Goal: Browse casually: Explore the website without a specific task or goal

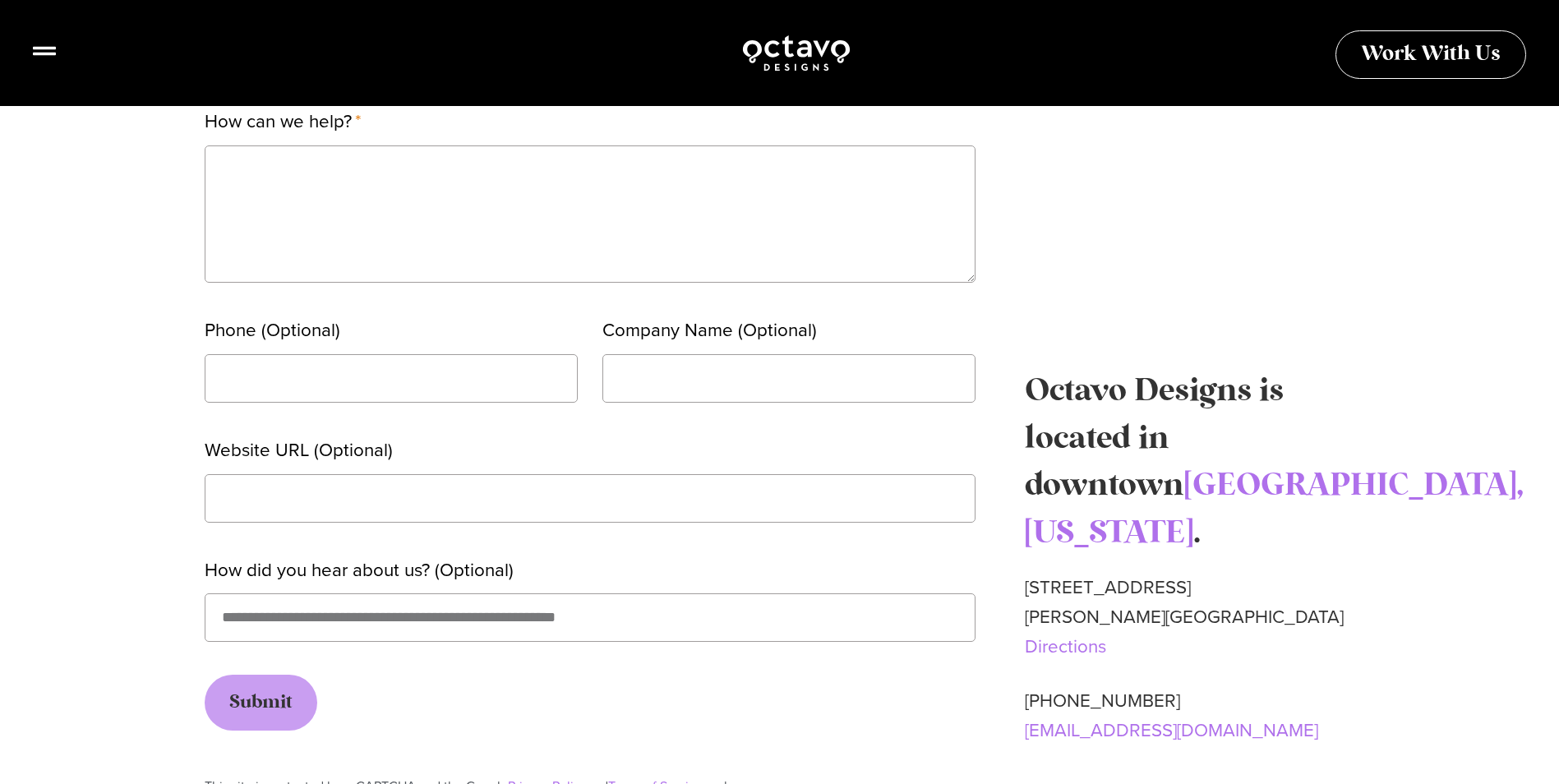
scroll to position [657, 0]
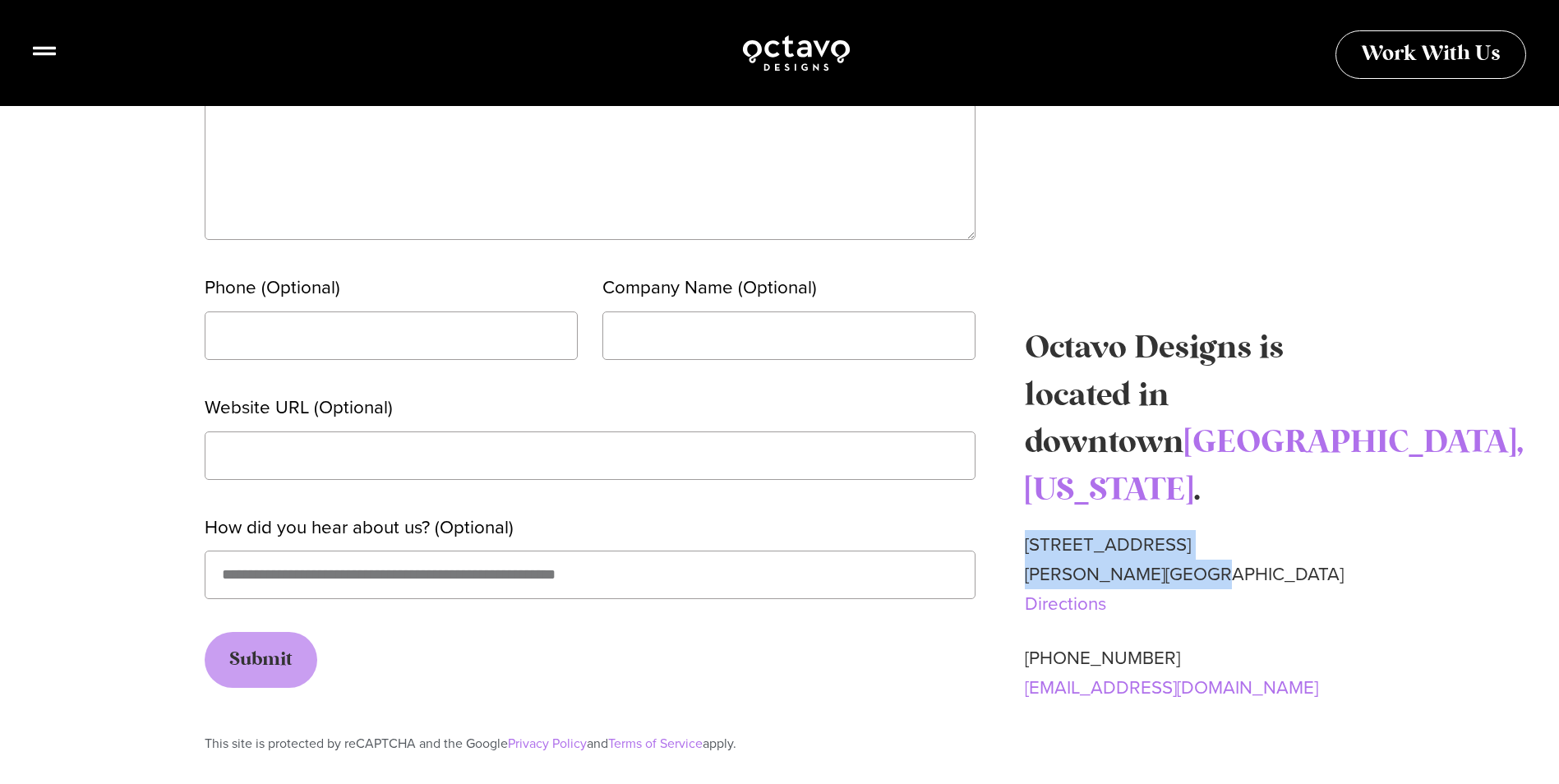
drag, startPoint x: 1204, startPoint y: 526, endPoint x: 1023, endPoint y: 504, distance: 182.3
click at [1023, 504] on div "Name Email How can we help? Phone (Optional) Company Name (Optional) Website UR…" at bounding box center [780, 350] width 1151 height 979
copy p "[STREET_ADDRESS]"
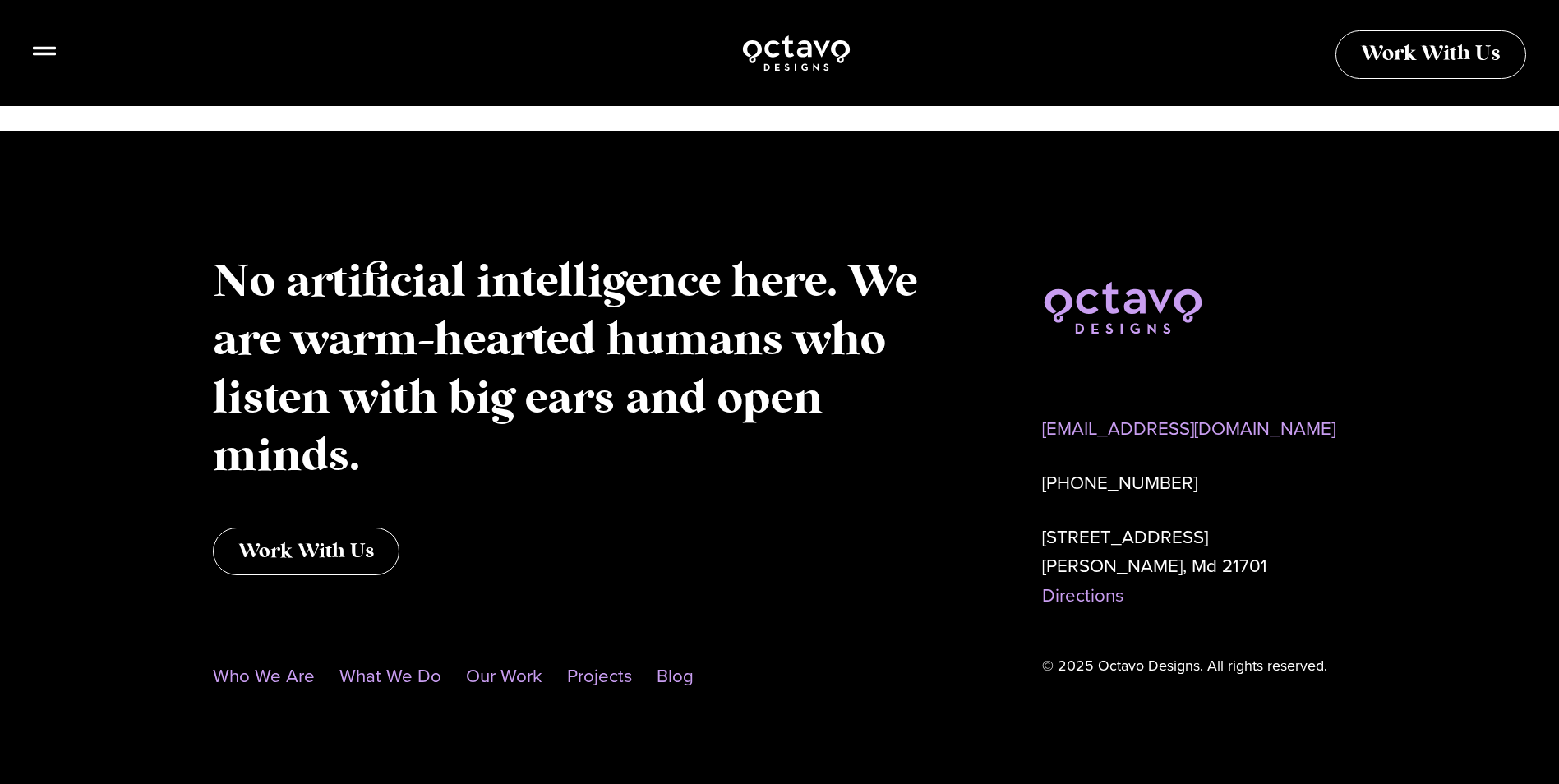
scroll to position [1401, 0]
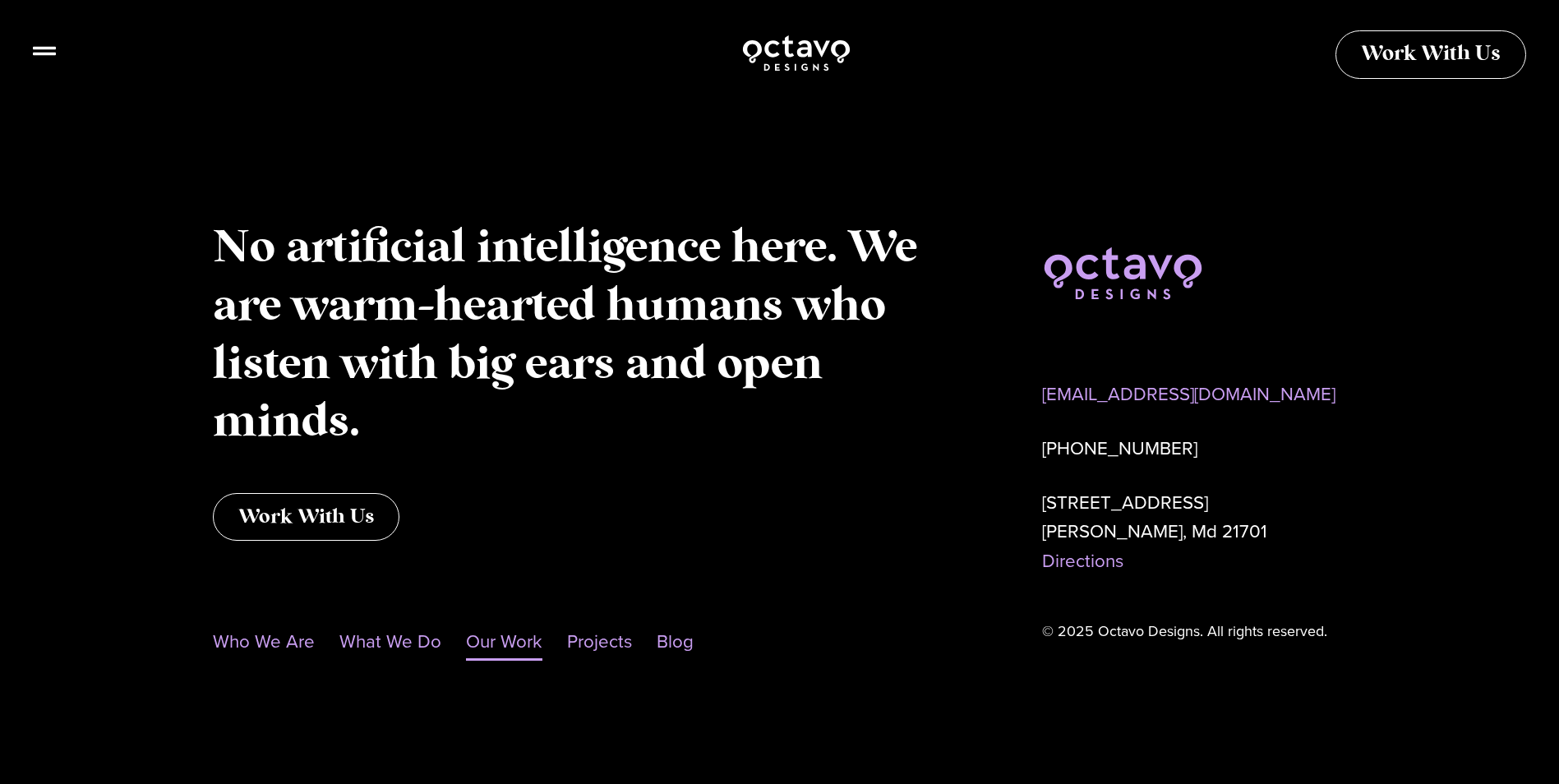
click at [509, 644] on link "Our Work" at bounding box center [504, 641] width 77 height 38
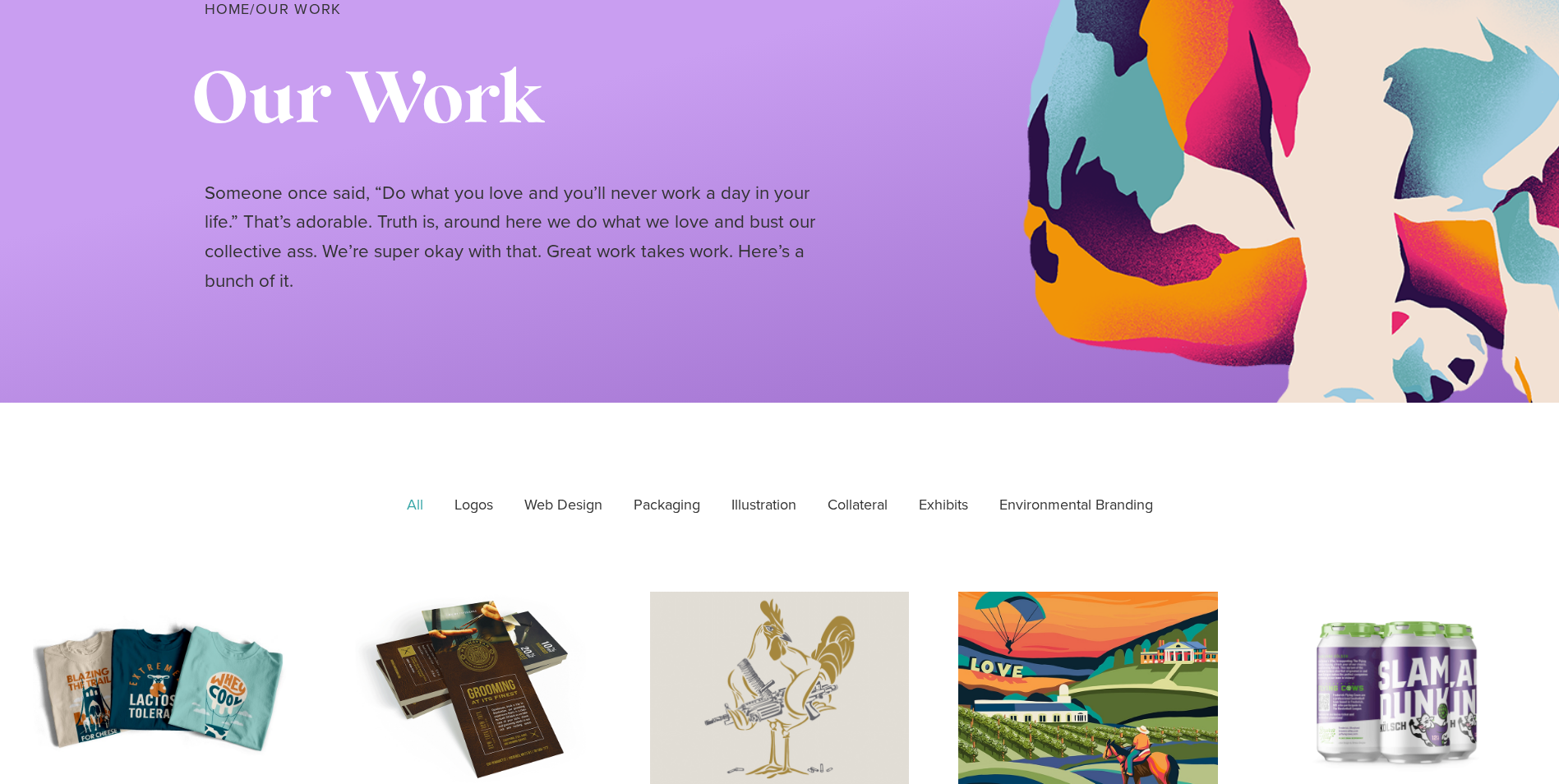
scroll to position [247, 0]
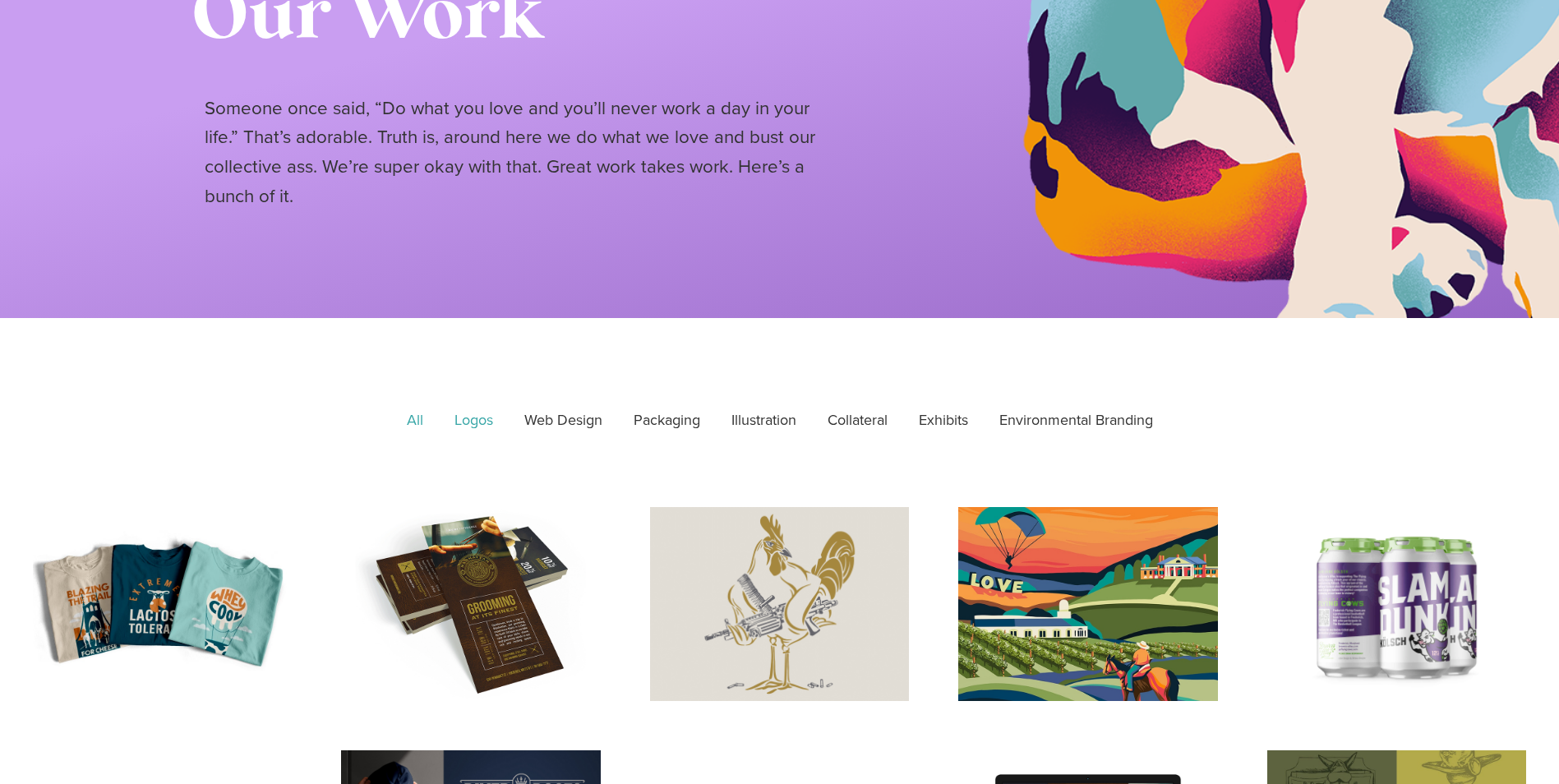
click at [457, 412] on link "Logos" at bounding box center [473, 420] width 61 height 41
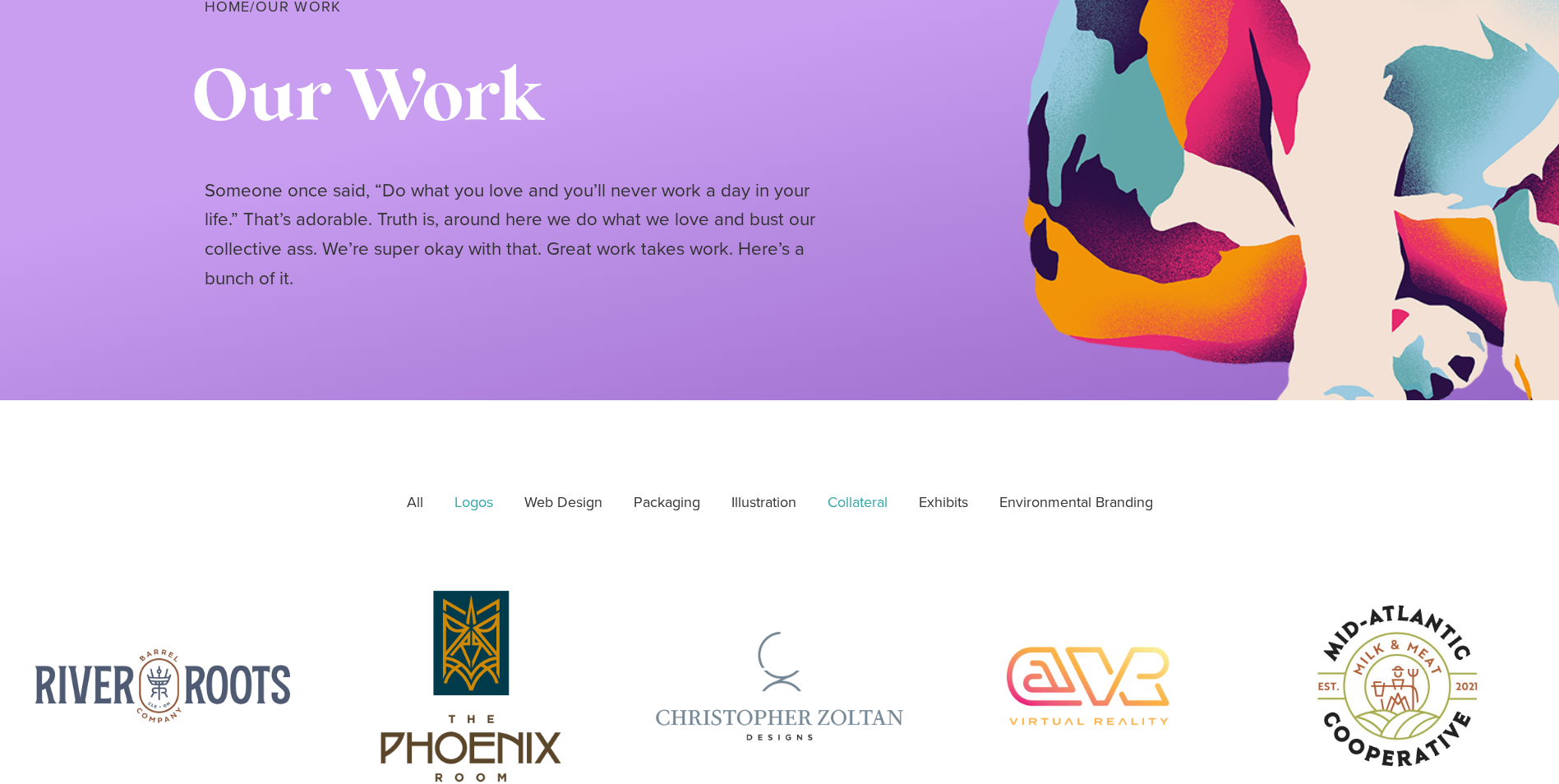
scroll to position [0, 0]
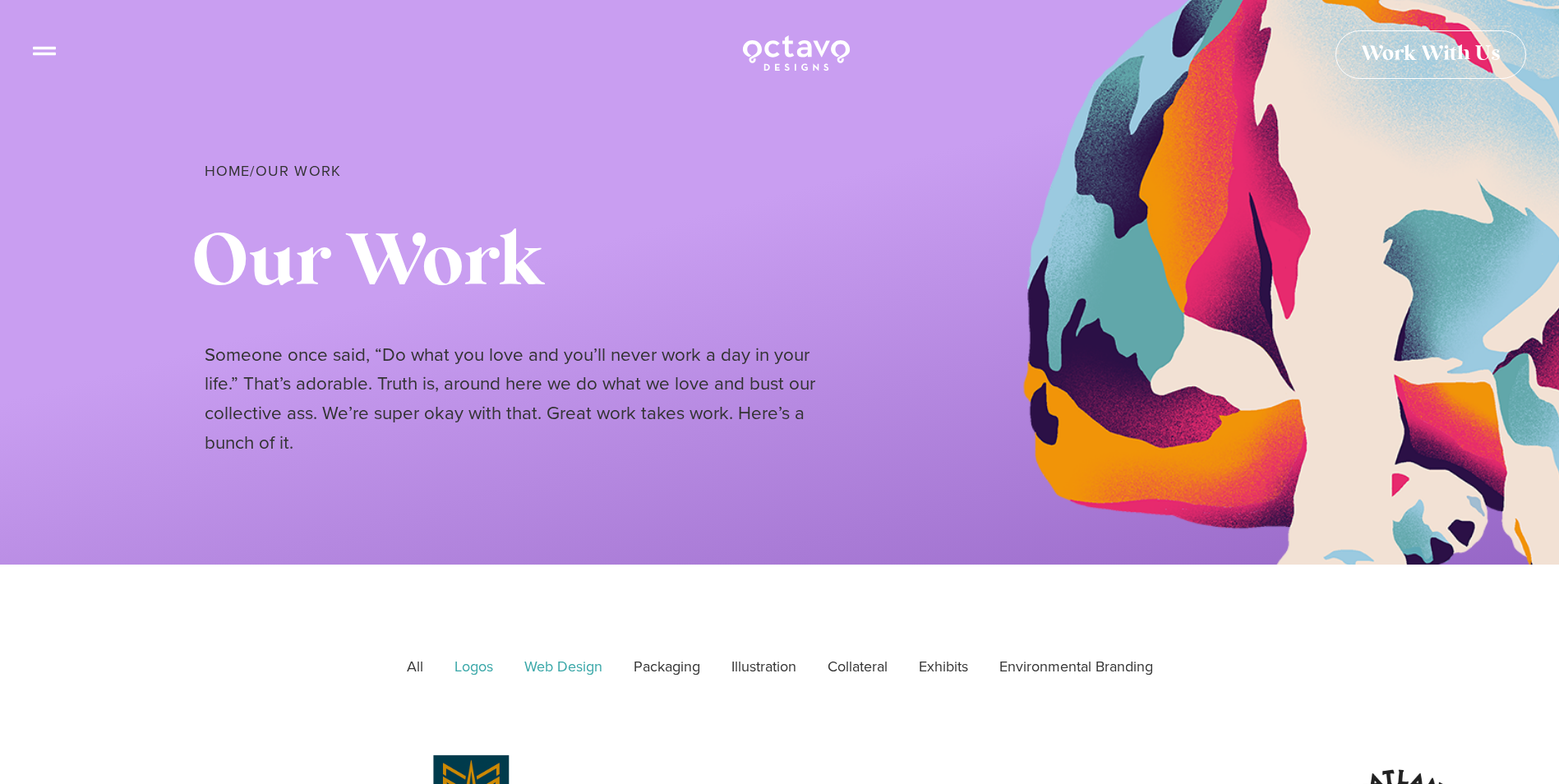
click at [594, 675] on link "Web Design" at bounding box center [563, 667] width 101 height 41
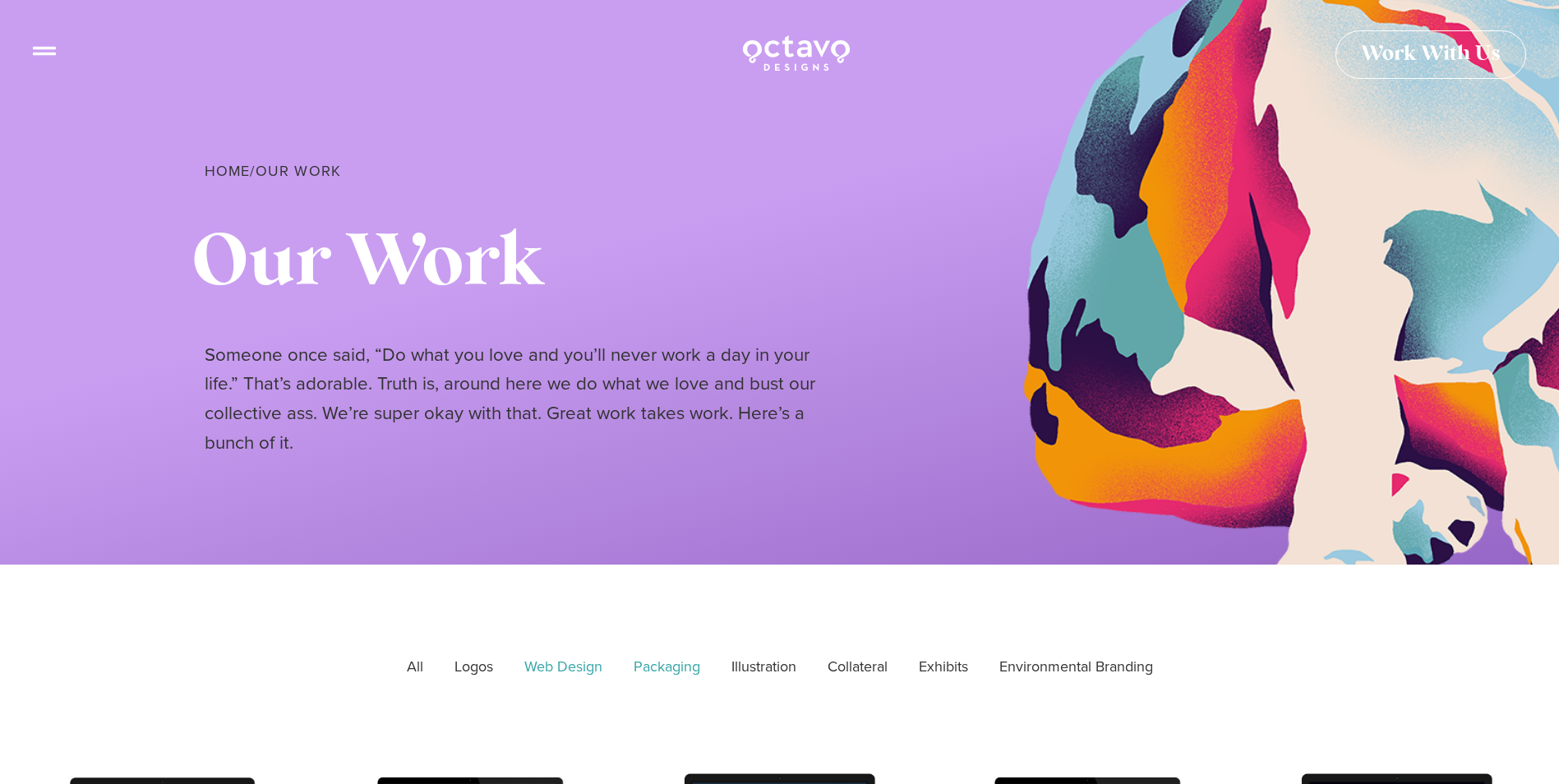
click at [681, 672] on link "Packaging" at bounding box center [667, 667] width 89 height 41
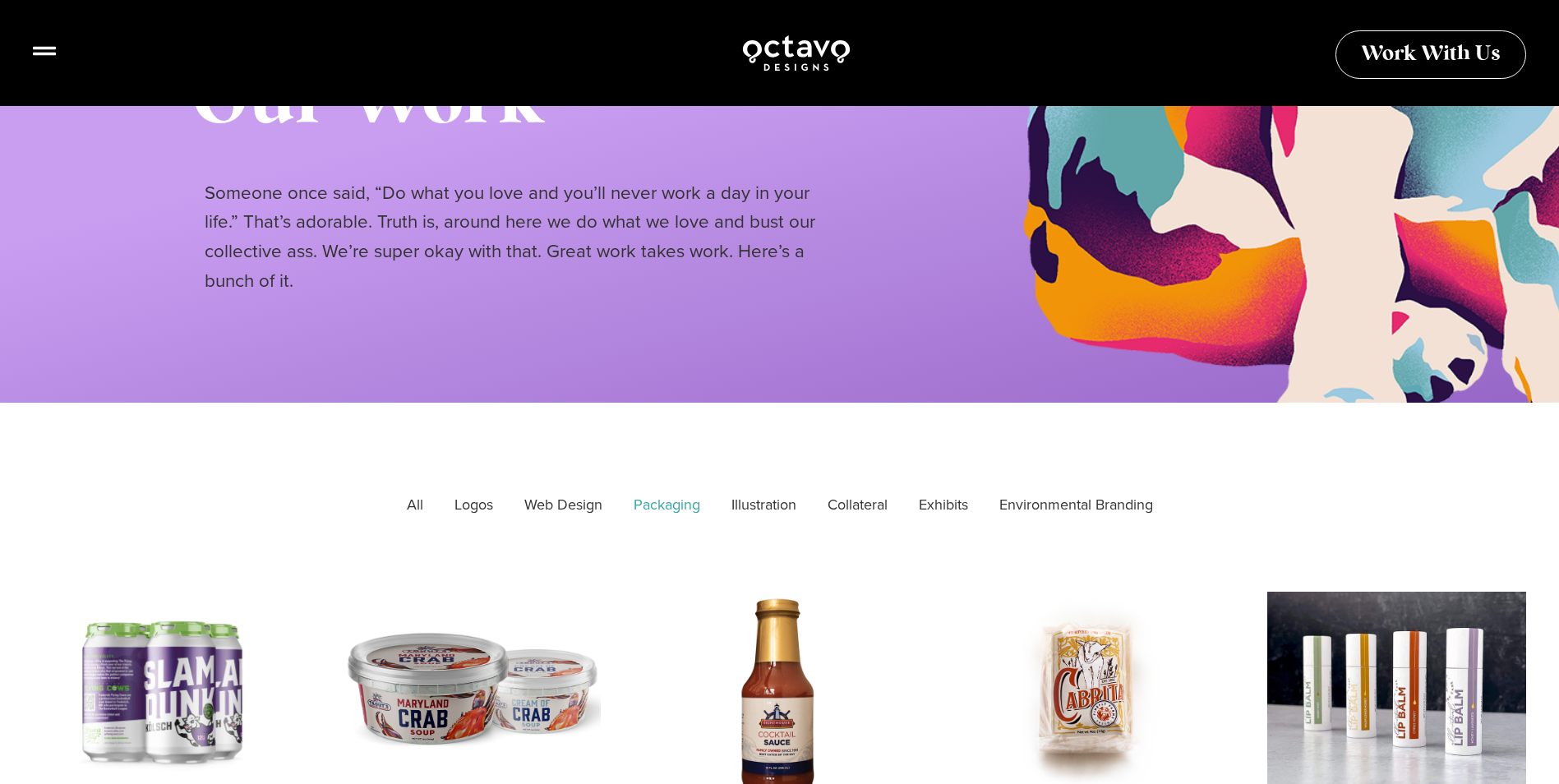
scroll to position [328, 0]
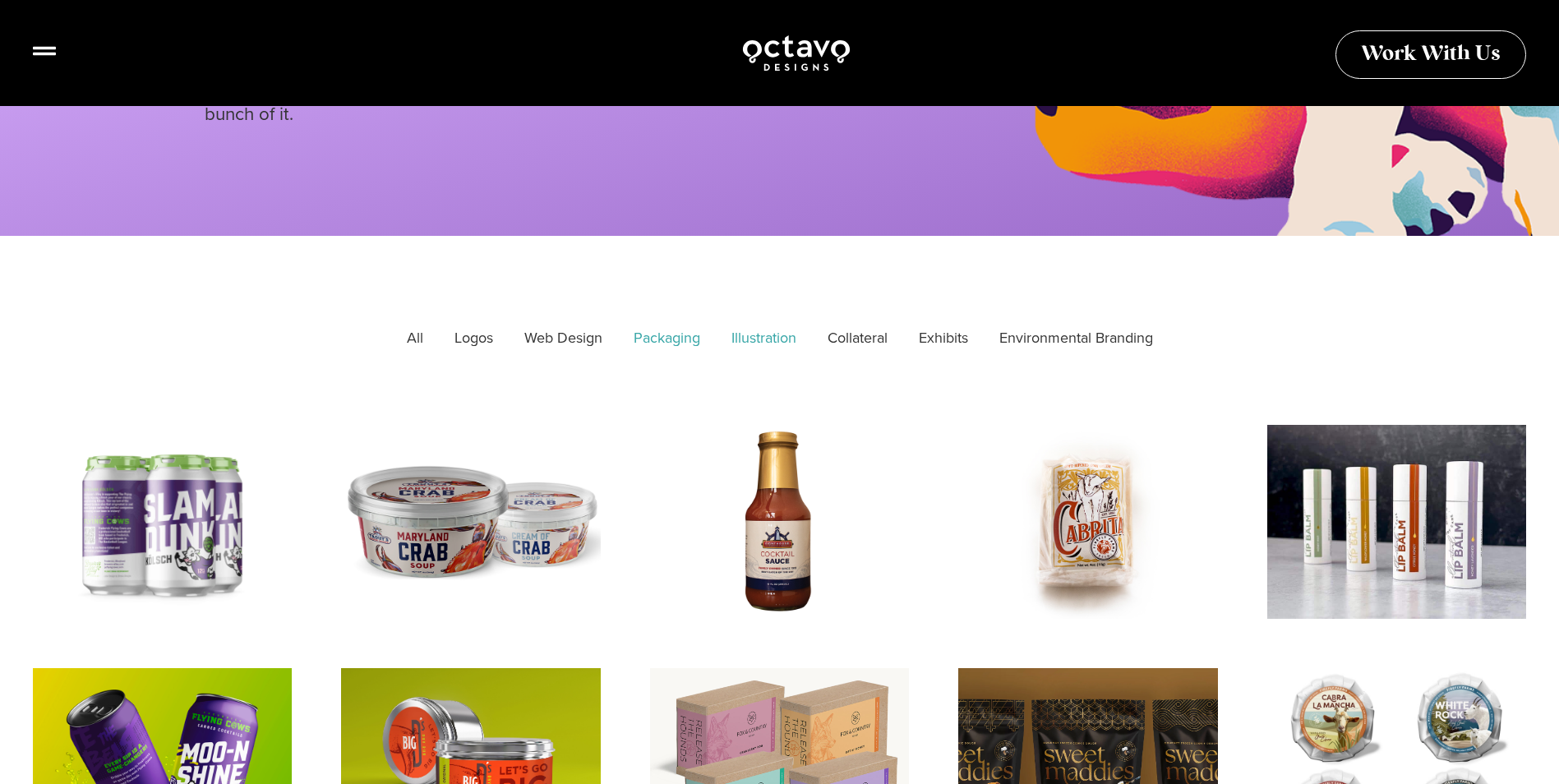
click at [776, 334] on link "Illustration" at bounding box center [764, 339] width 88 height 41
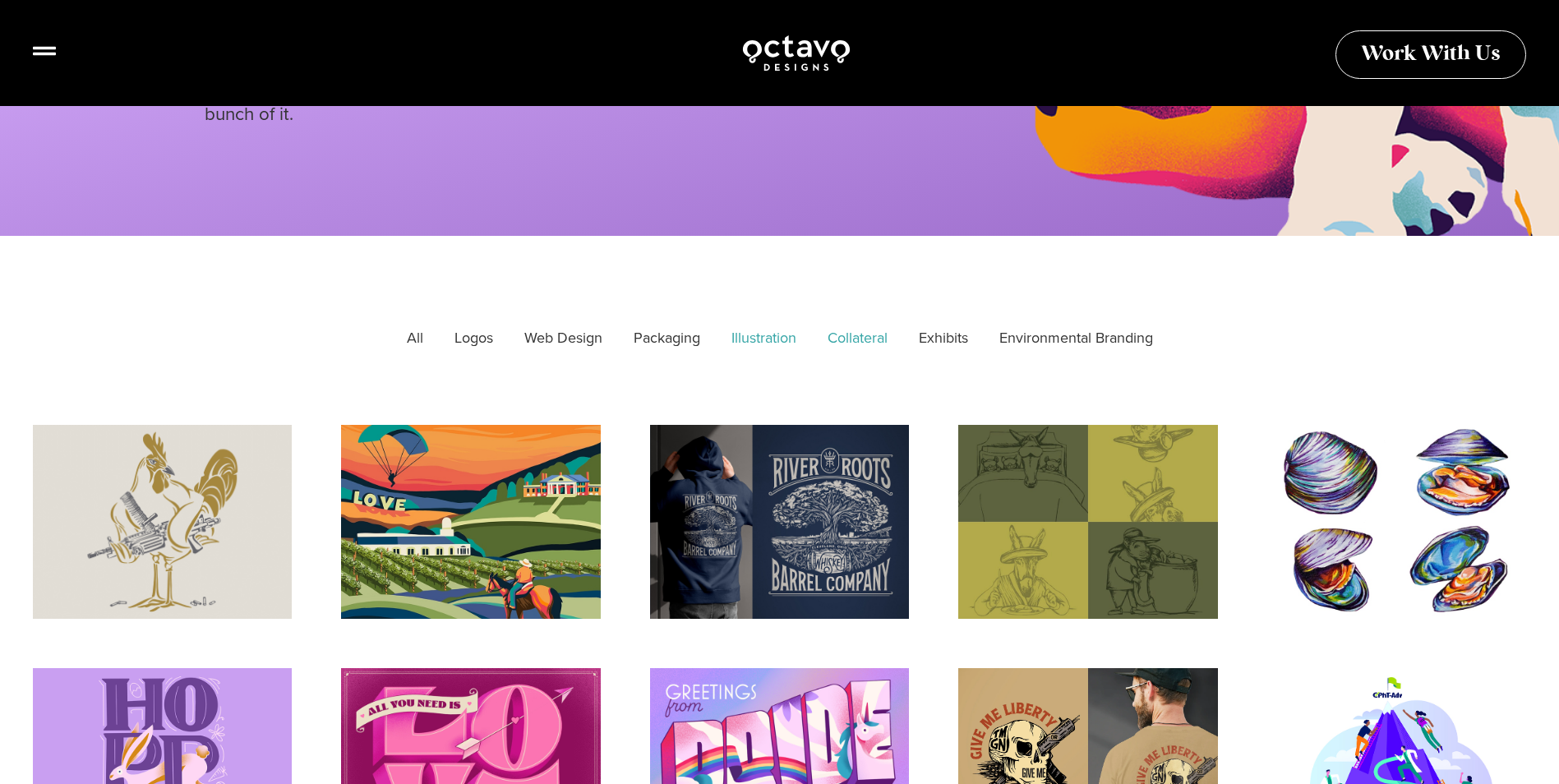
click at [862, 339] on link "Collateral" at bounding box center [857, 339] width 83 height 41
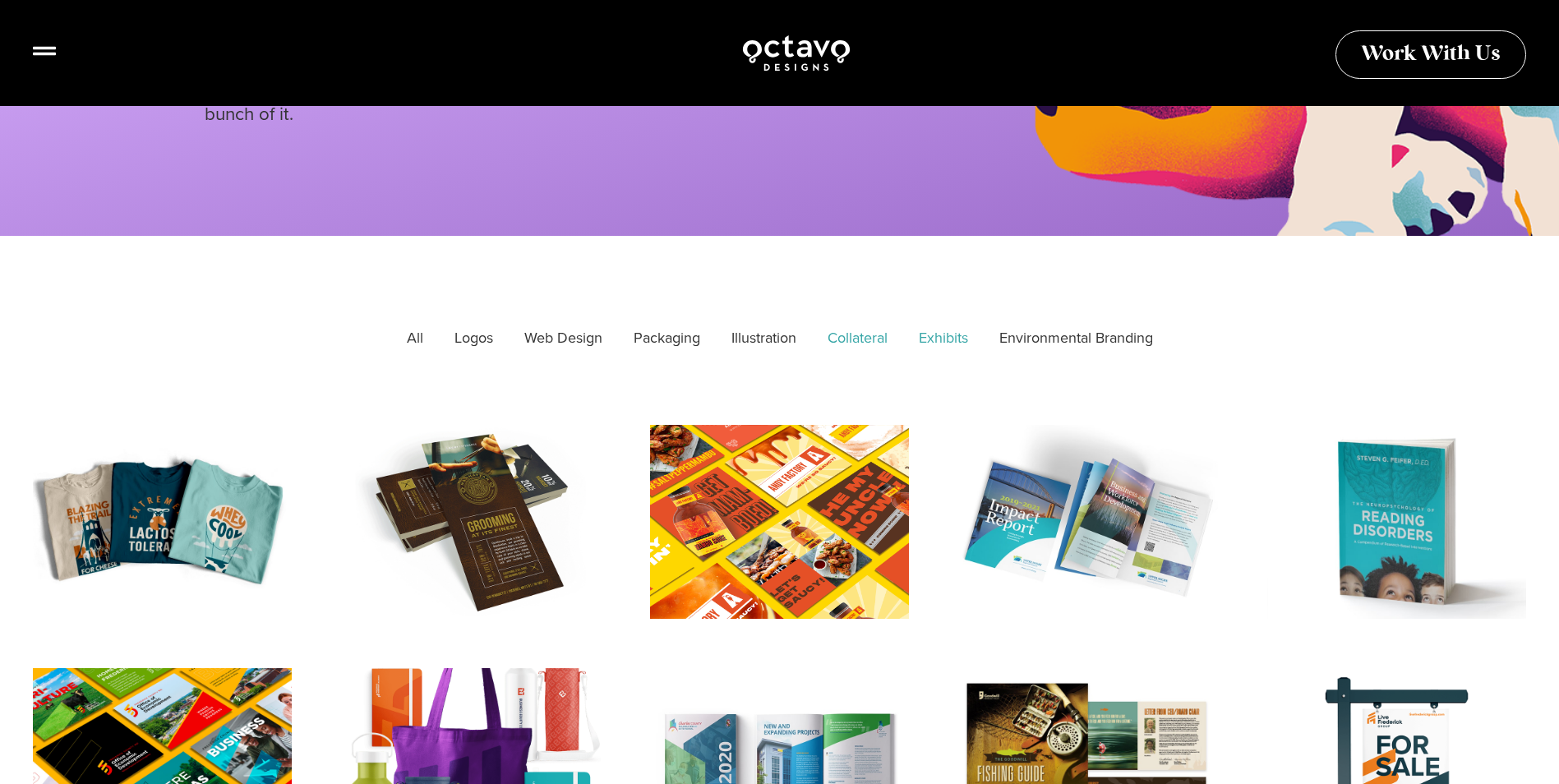
click at [937, 337] on link "Exhibits" at bounding box center [943, 339] width 72 height 41
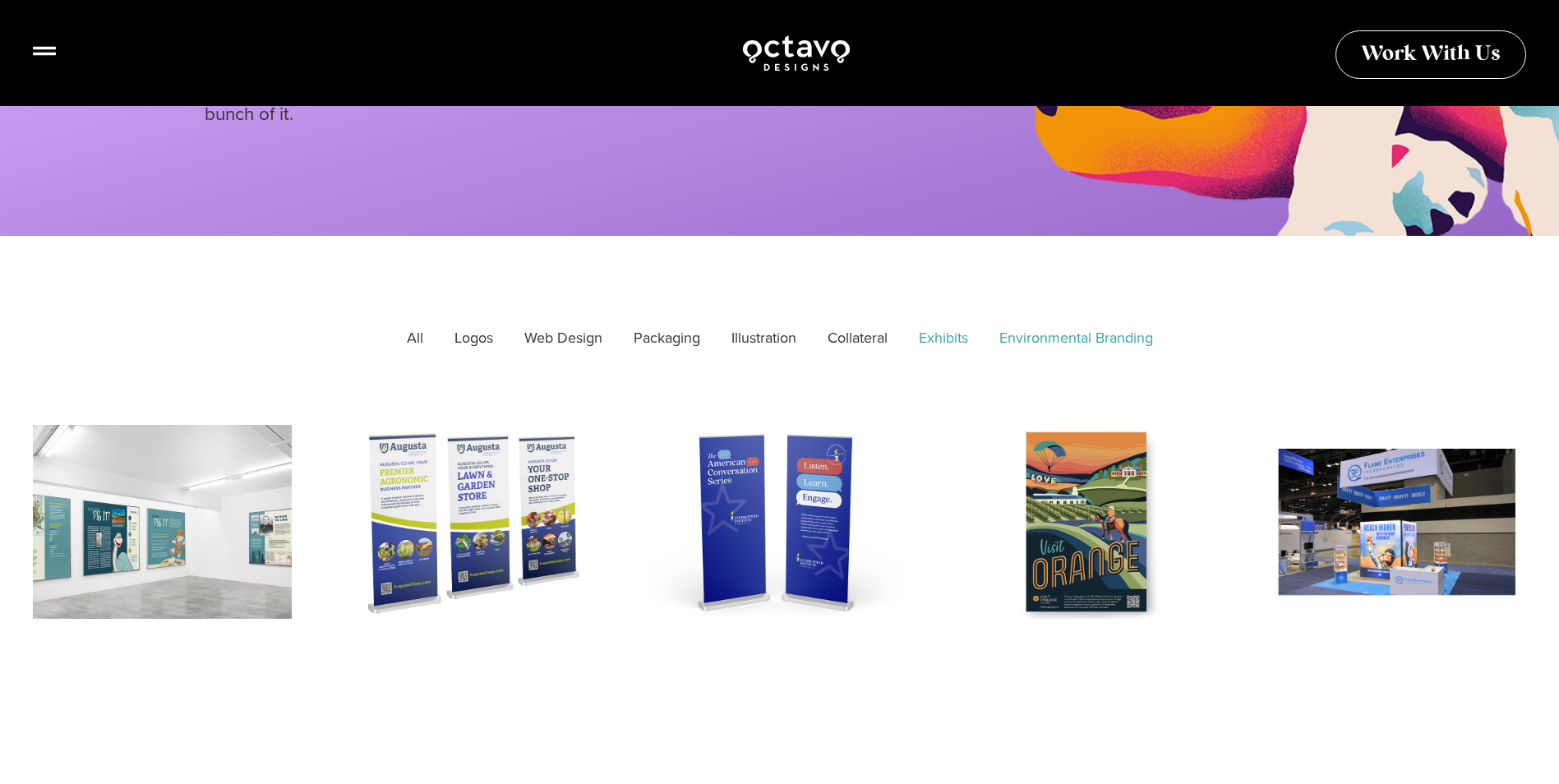
click at [1033, 338] on link "Environmental Branding" at bounding box center [1076, 339] width 177 height 41
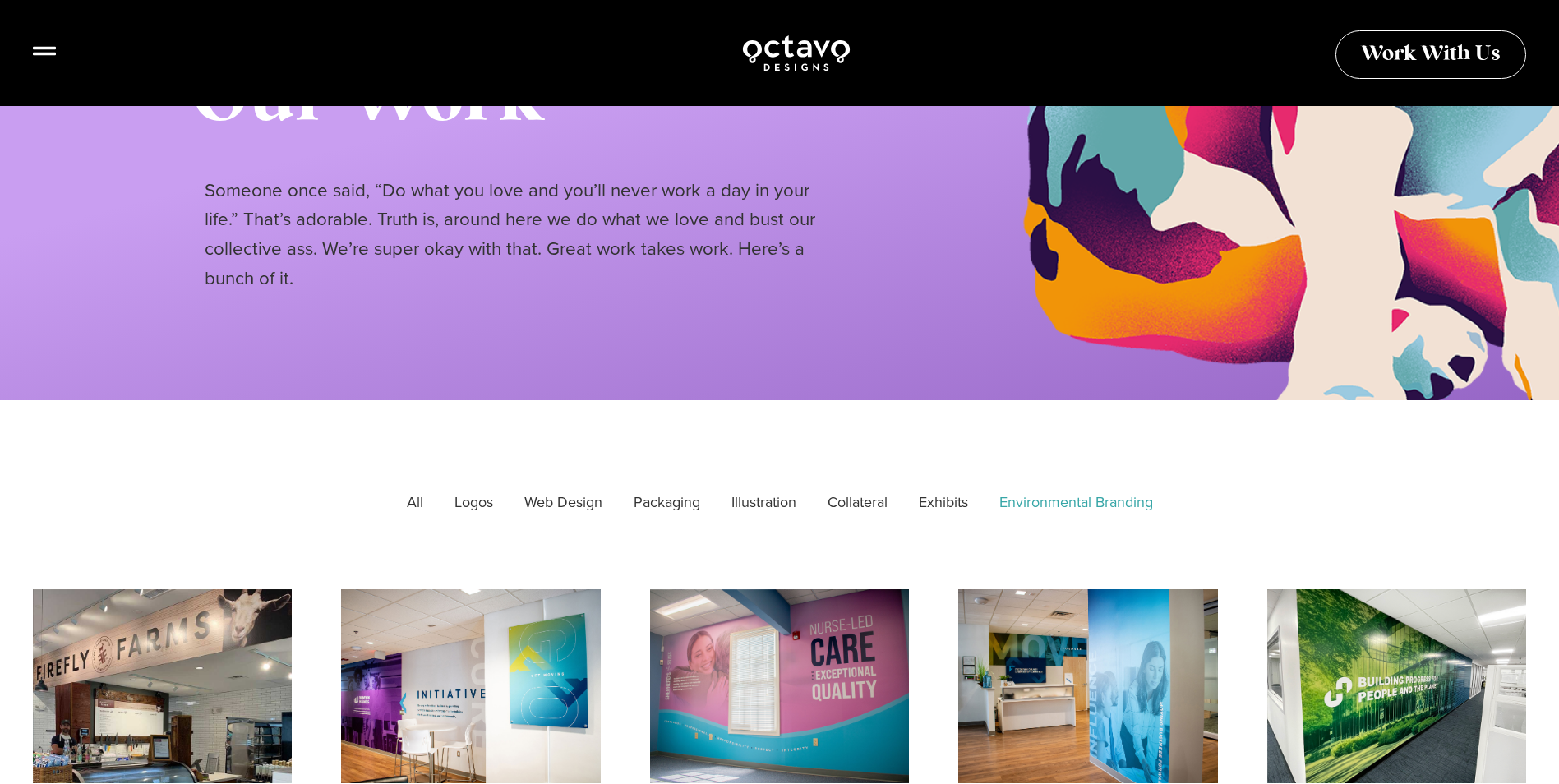
scroll to position [0, 0]
